Goal: Task Accomplishment & Management: Complete application form

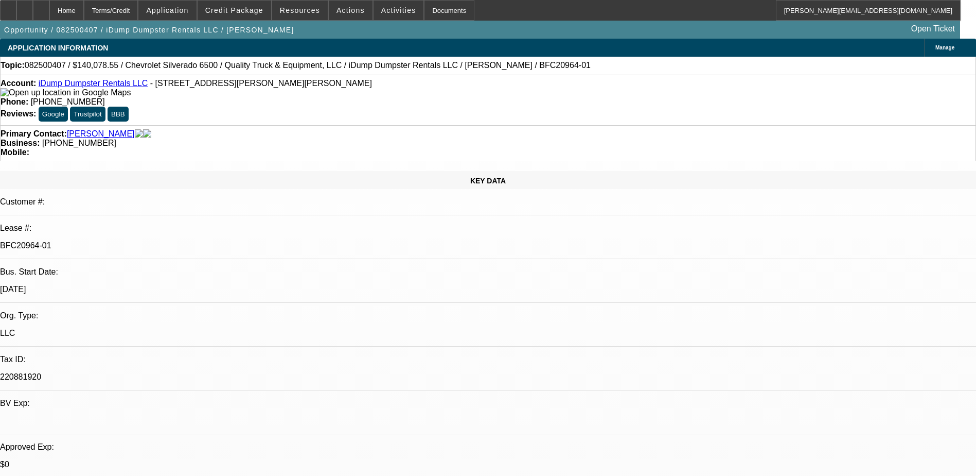
select select "0"
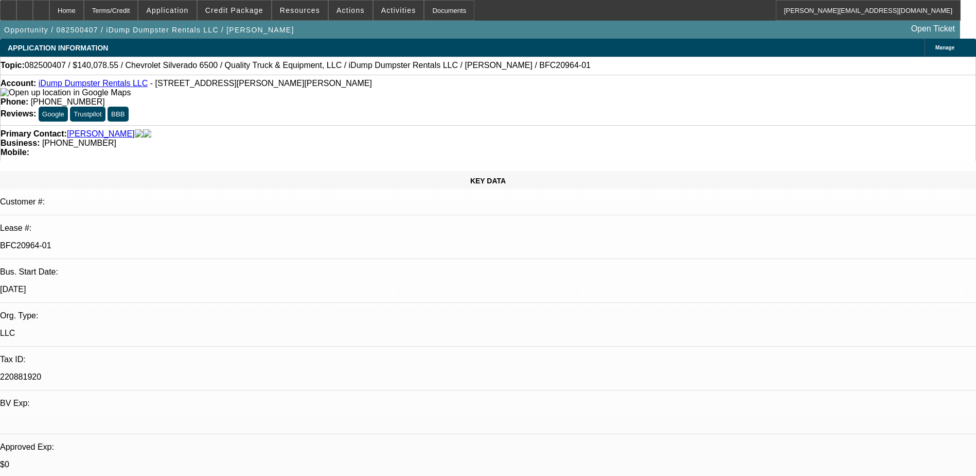
select select "0"
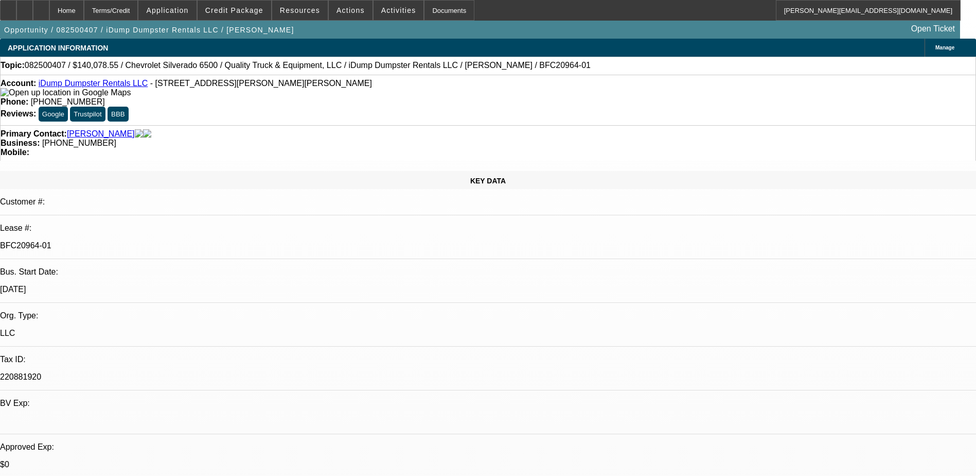
select select "0"
select select "1"
select select "6"
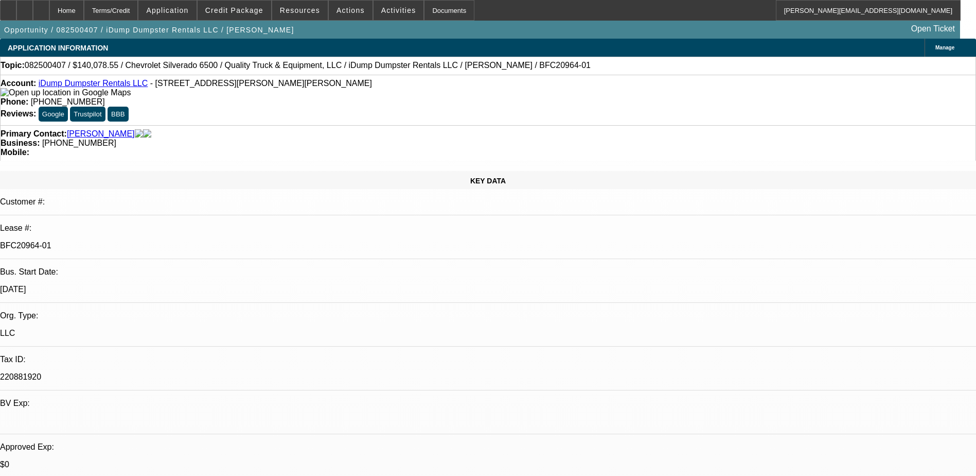
select select "1"
select select "6"
select select "1"
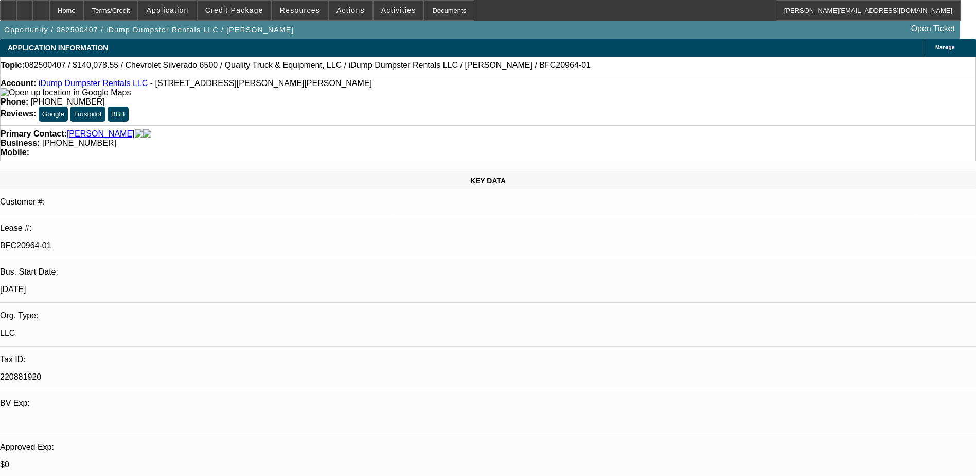
select select "6"
select select "1"
select select "6"
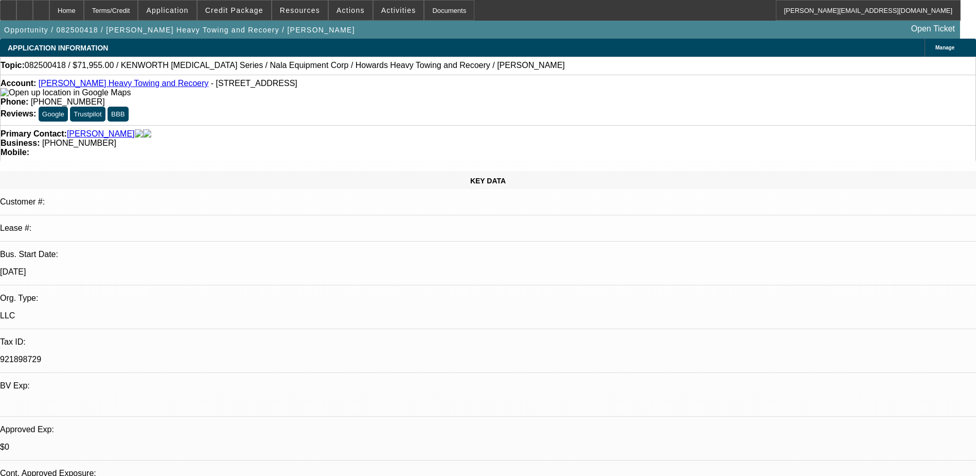
select select "0.1"
select select "0"
select select "0.1"
select select "0"
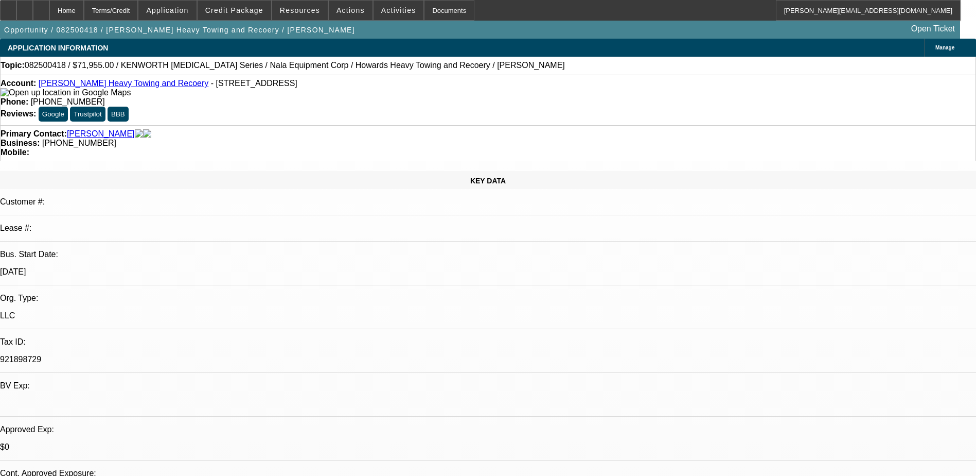
select select "0"
select select "0.1"
select select "0"
select select "0.1"
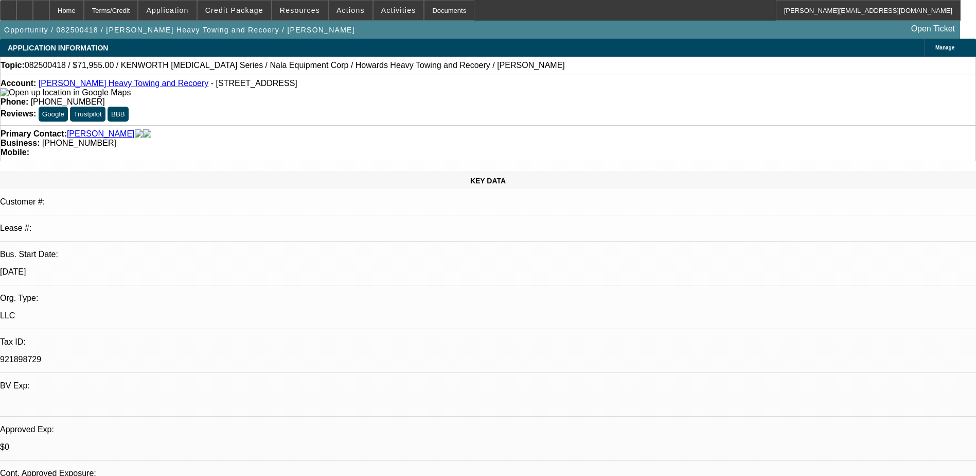
select select "0"
select select "0.1"
select select "1"
select select "6"
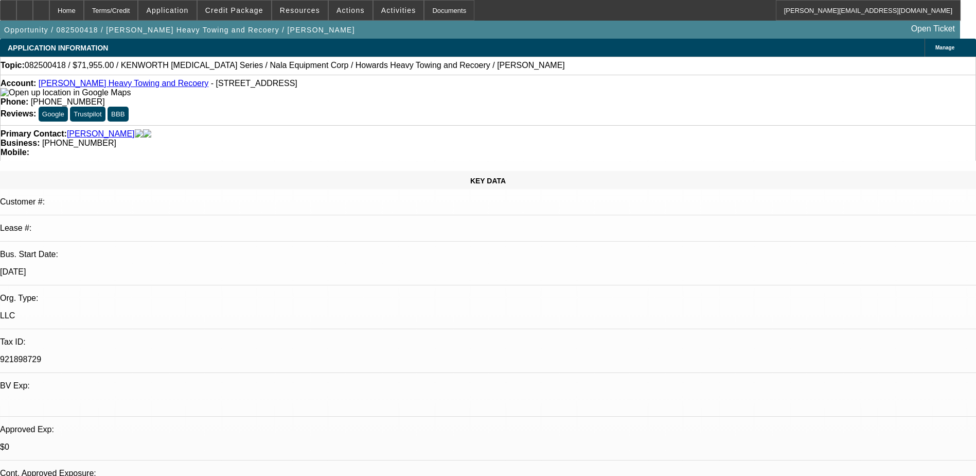
select select "1"
select select "6"
select select "1"
select select "2"
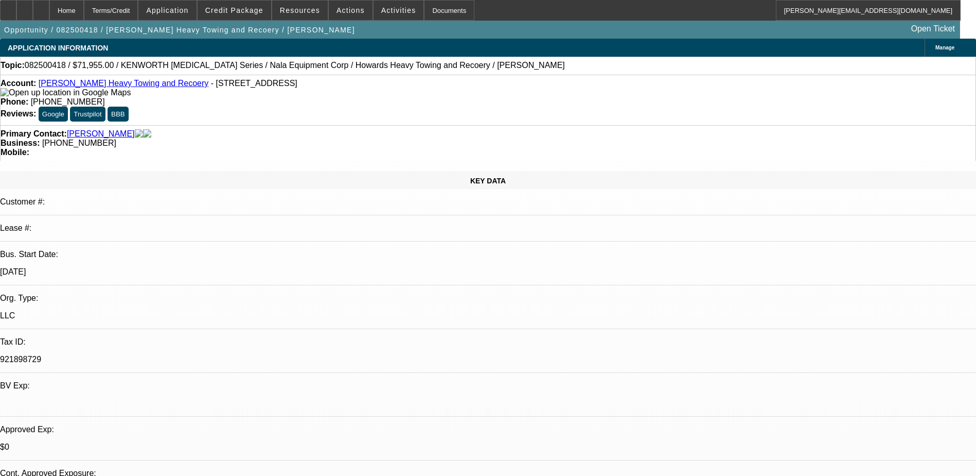
select select "4"
select select "1"
select select "2"
select select "4"
